Goal: Task Accomplishment & Management: Manage account settings

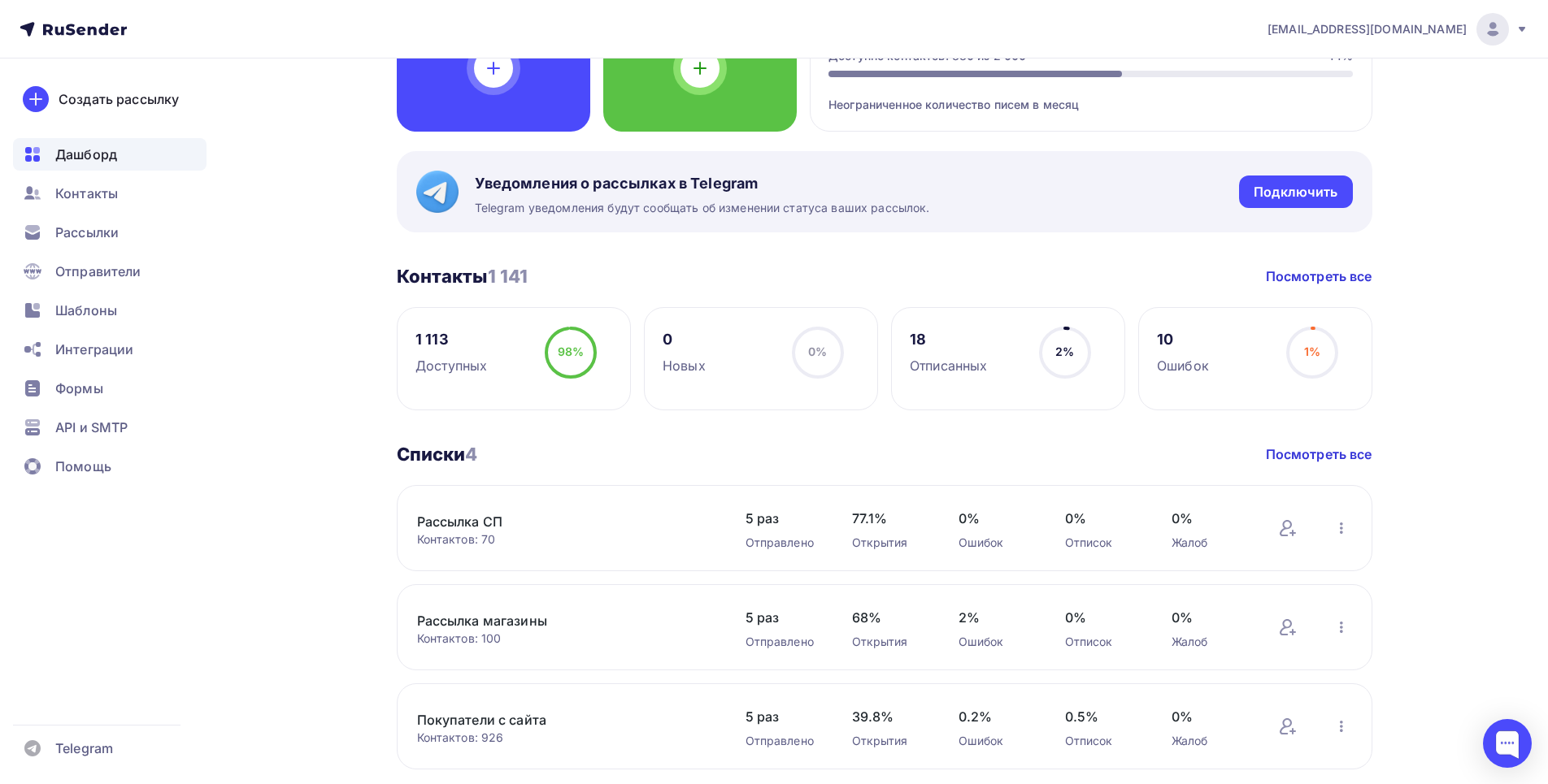
scroll to position [258, 0]
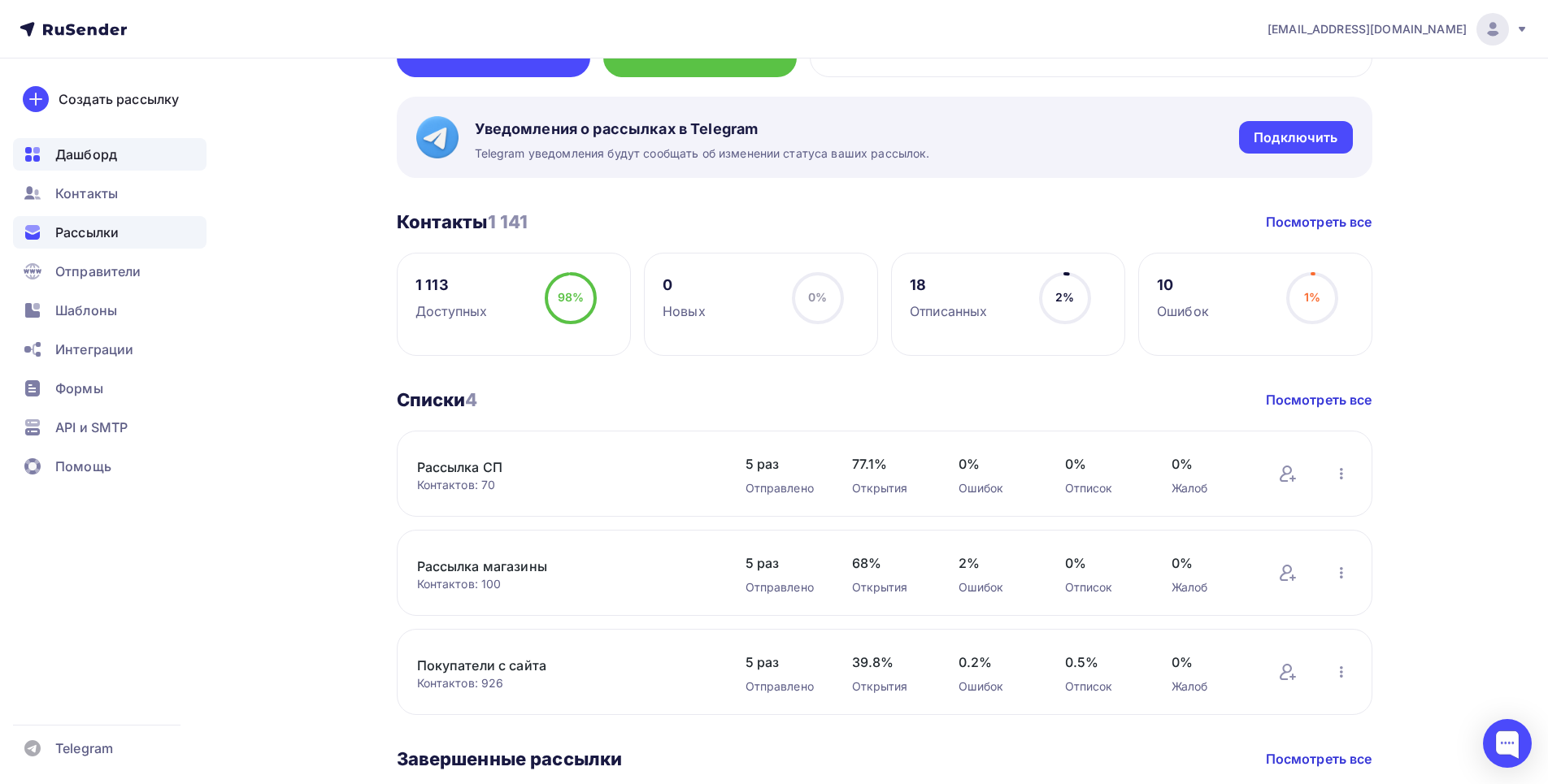
click at [93, 230] on span "Рассылки" at bounding box center [87, 233] width 64 height 20
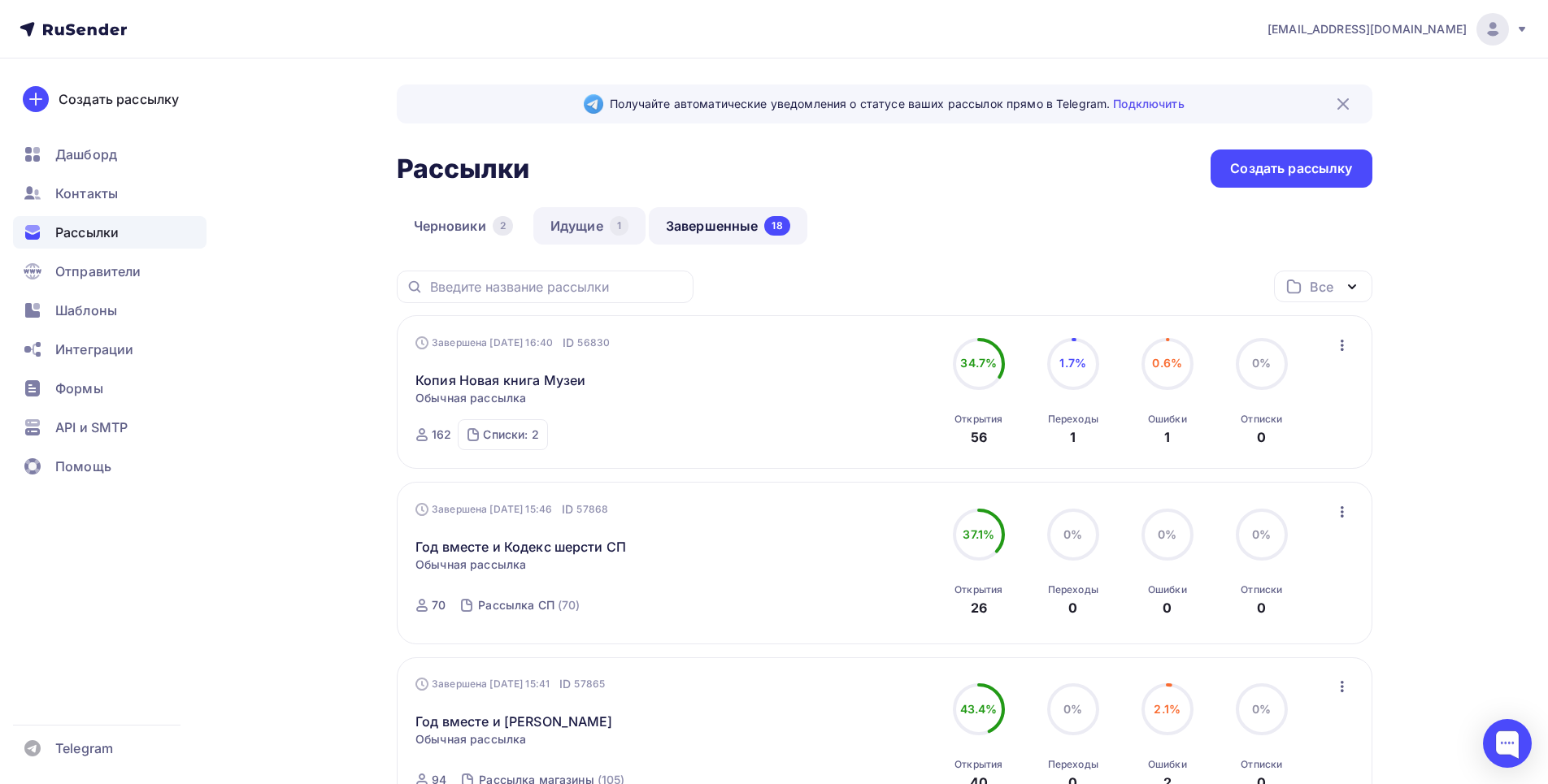
click at [606, 230] on link "Идущие 1" at bounding box center [589, 226] width 112 height 38
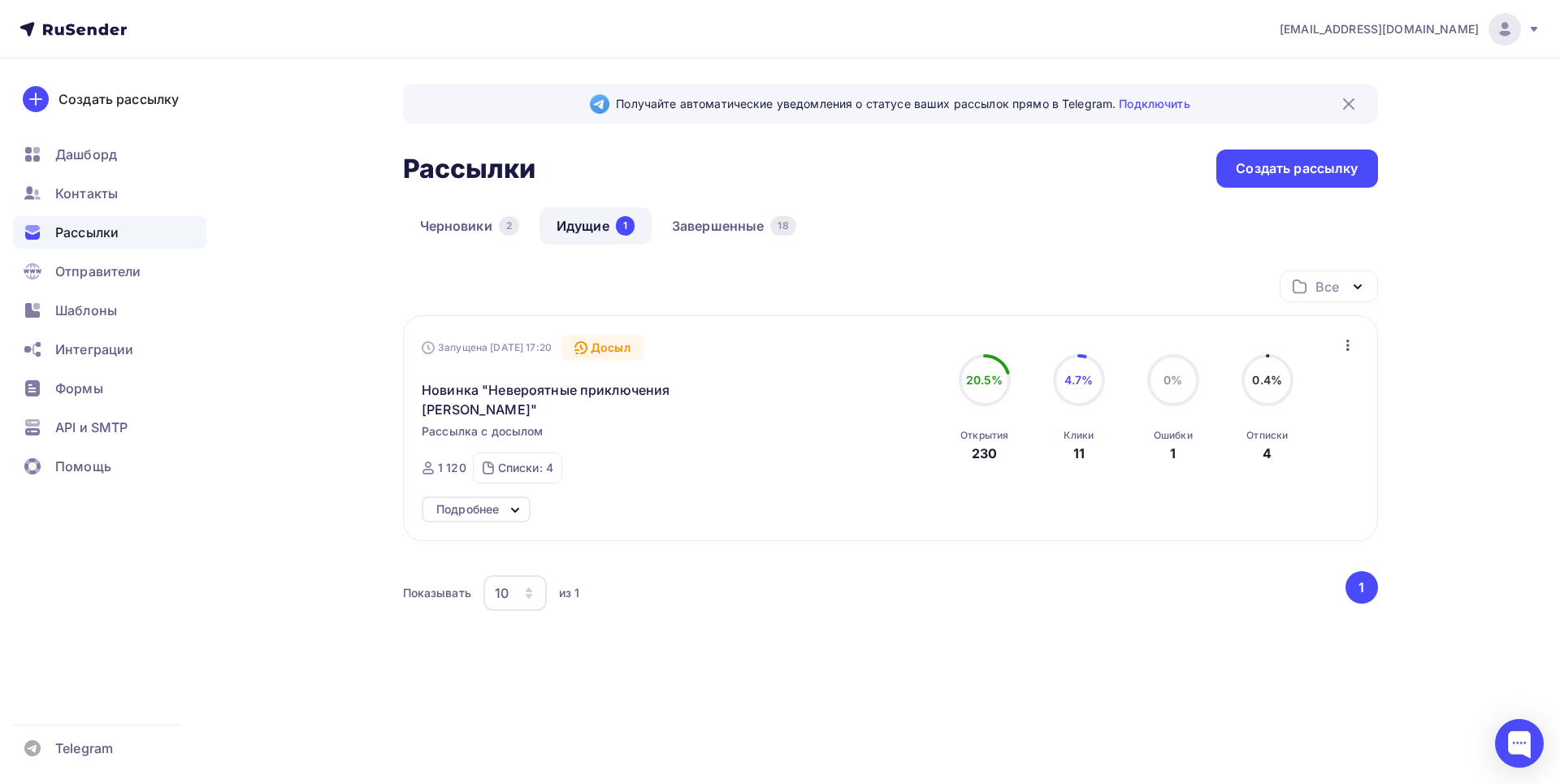
click at [632, 341] on div "Досыл" at bounding box center [602, 348] width 82 height 26
click at [627, 345] on div "Досыл" at bounding box center [602, 348] width 82 height 26
click at [1359, 582] on button "1" at bounding box center [1362, 587] width 32 height 32
click at [1348, 348] on icon "button" at bounding box center [1348, 345] width 4 height 12
click at [1335, 397] on div "Отменить досыл" at bounding box center [1277, 388] width 156 height 20
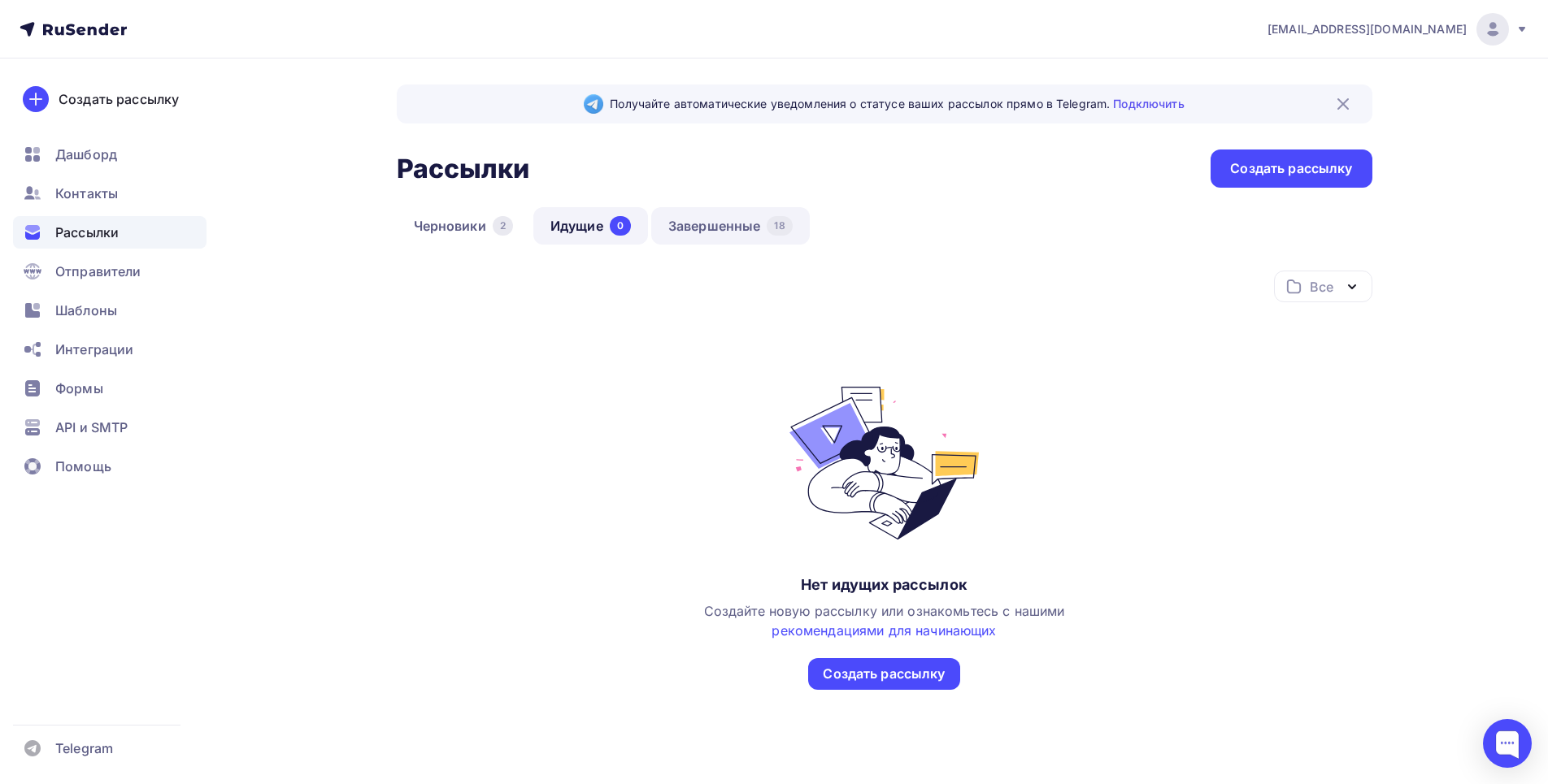
click at [695, 231] on link "Завершенные 18" at bounding box center [730, 226] width 158 height 38
